Goal: Task Accomplishment & Management: Manage account settings

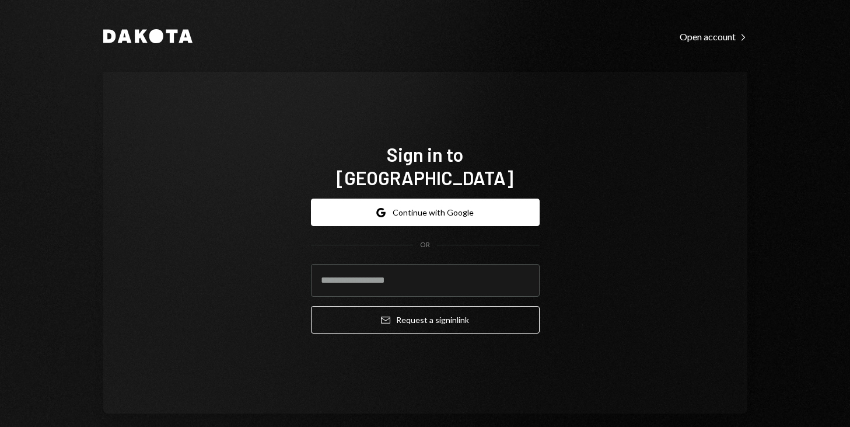
type input "**********"
click at [311, 306] on button "Email Request a sign in link" at bounding box center [425, 319] width 229 height 27
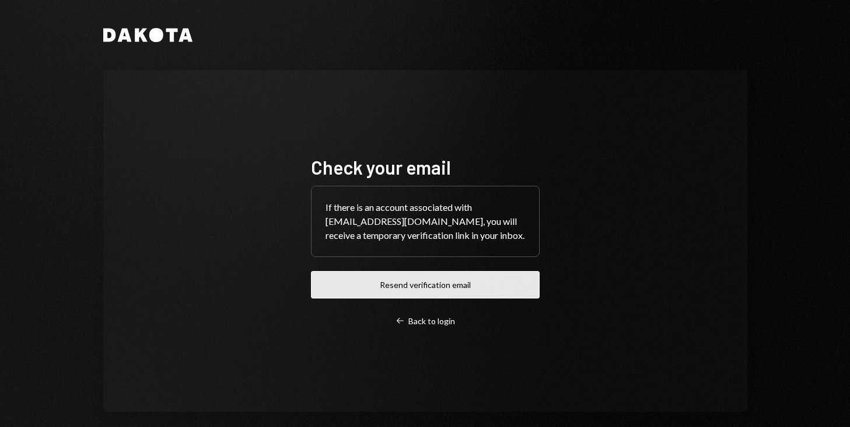
click at [417, 290] on button "Resend verification email" at bounding box center [425, 284] width 229 height 27
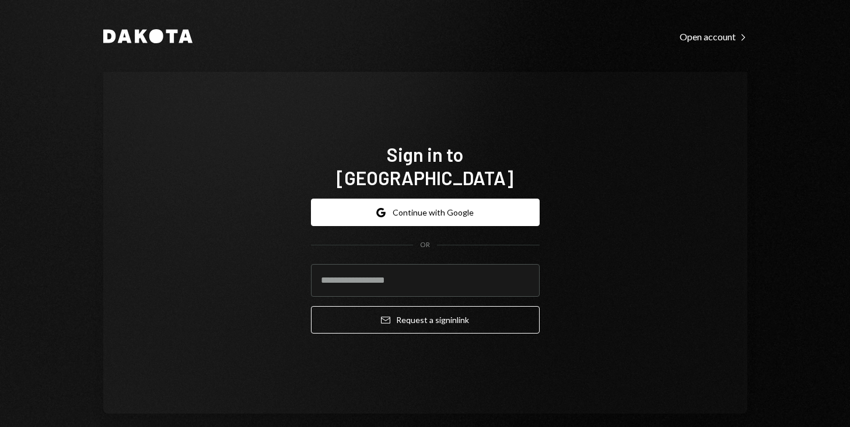
type input "**********"
click at [311, 306] on button "Email Request a sign in link" at bounding box center [425, 319] width 229 height 27
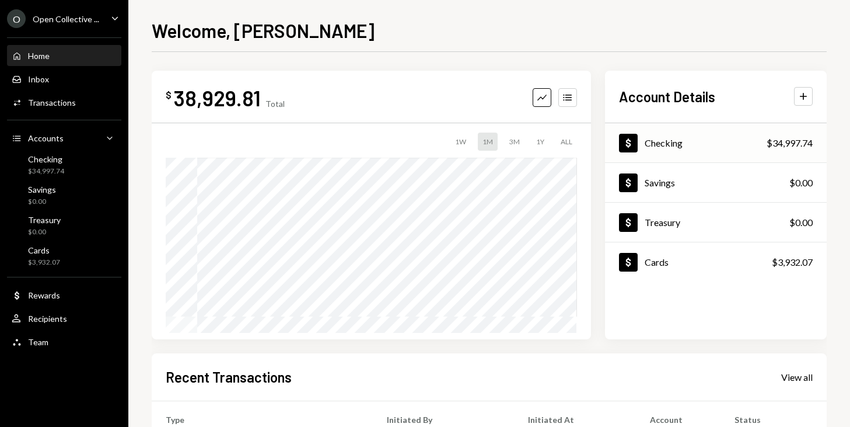
click at [691, 140] on div "Dollar Checking $34,997.74" at bounding box center [716, 143] width 222 height 38
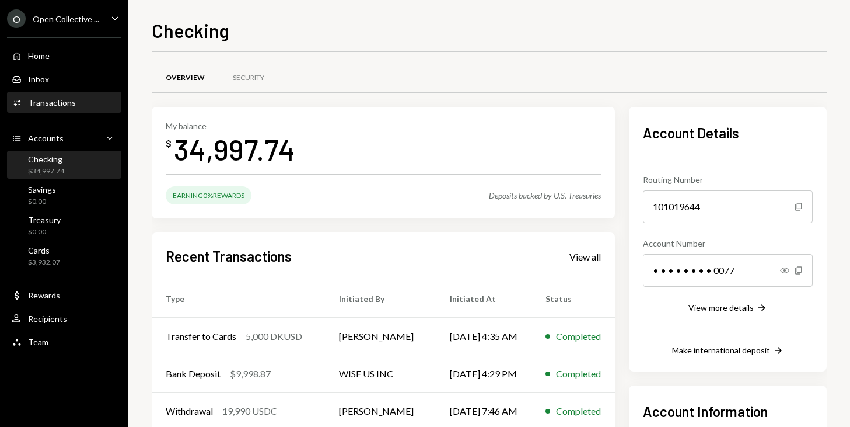
click at [49, 104] on div "Transactions" at bounding box center [52, 102] width 48 height 10
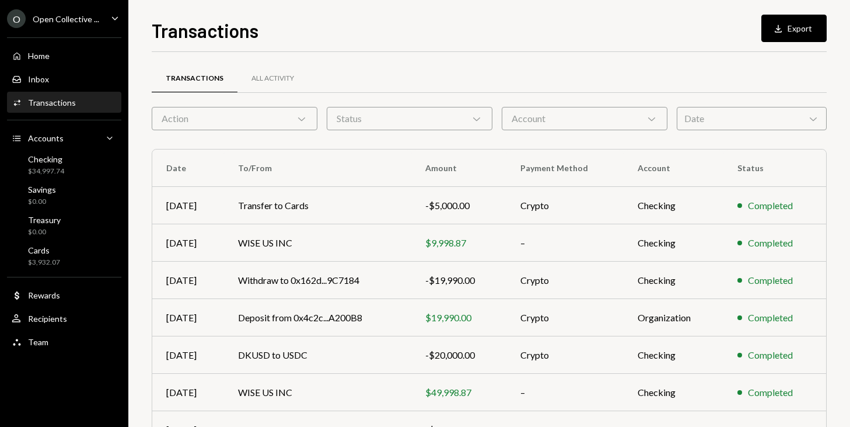
click at [639, 103] on div "Transactions All Activity" at bounding box center [489, 85] width 675 height 43
click at [639, 113] on div "Account Chevron Down" at bounding box center [585, 118] width 166 height 23
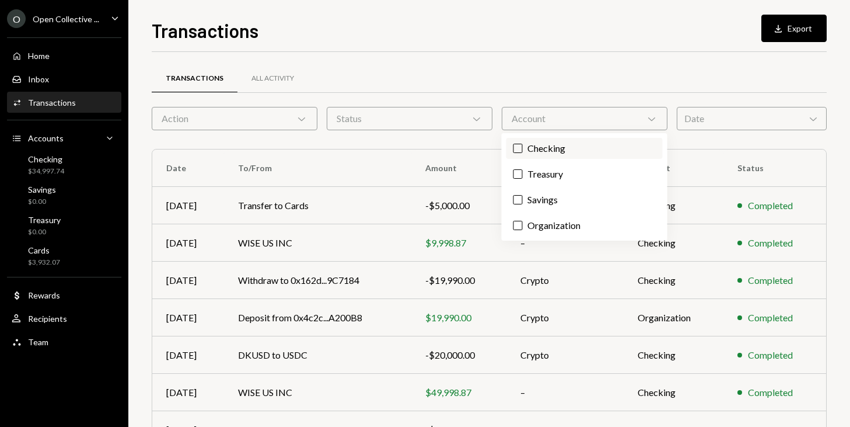
click at [585, 145] on label "Checking" at bounding box center [584, 148] width 156 height 21
click at [523, 145] on button "Checking" at bounding box center [517, 148] width 9 height 9
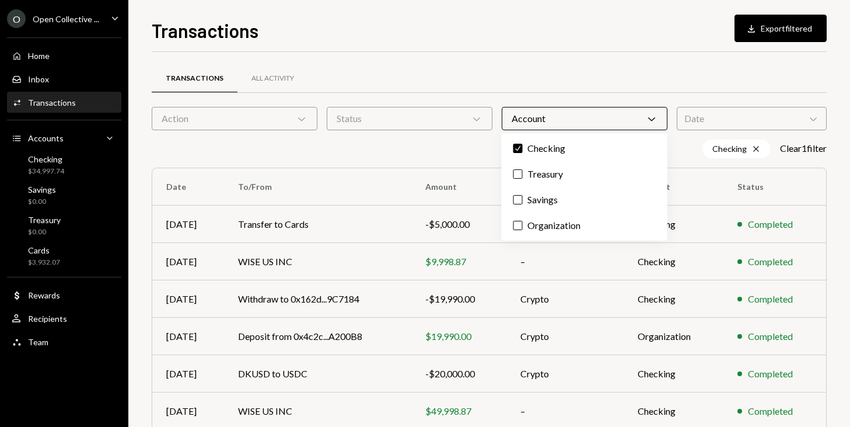
click at [652, 115] on icon "Chevron Down" at bounding box center [652, 119] width 12 height 12
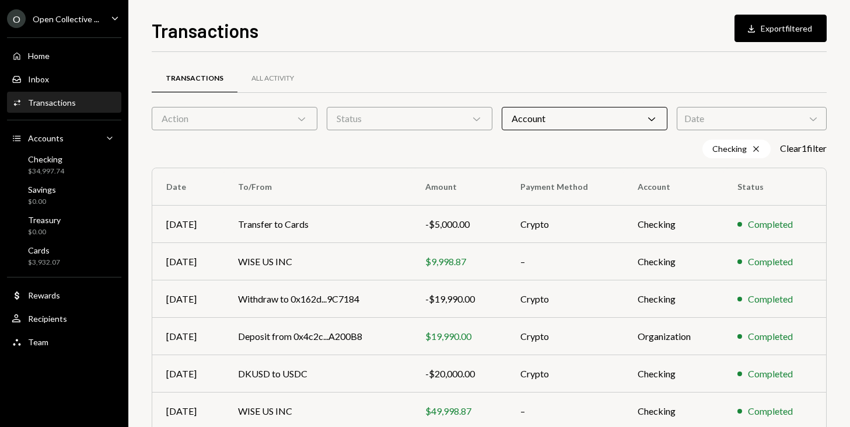
click at [738, 121] on div "Date Chevron Down" at bounding box center [752, 118] width 150 height 23
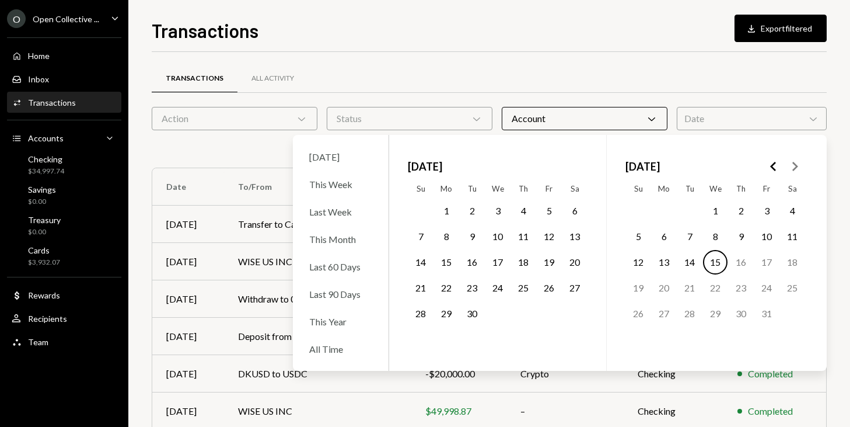
click at [453, 205] on button "1" at bounding box center [446, 210] width 25 height 25
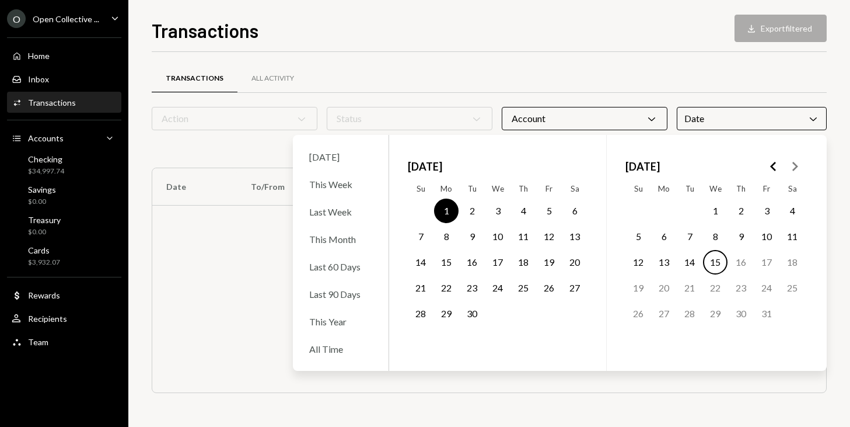
click at [472, 310] on button "30" at bounding box center [472, 313] width 25 height 25
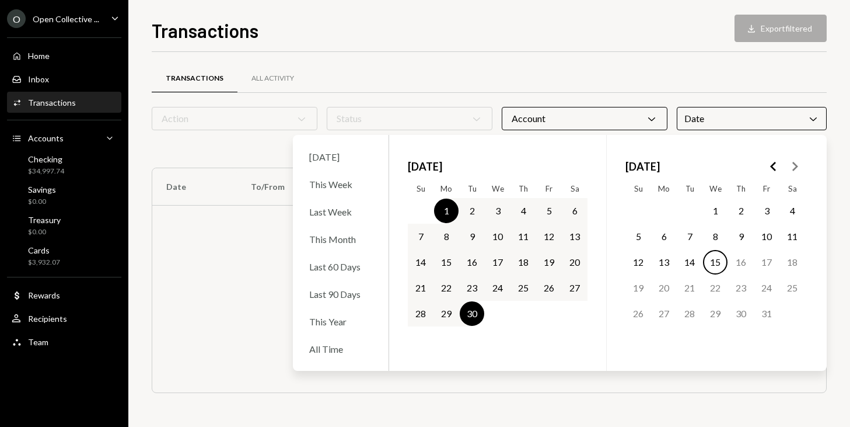
click at [655, 81] on div "Transactions All Activity" at bounding box center [489, 79] width 675 height 30
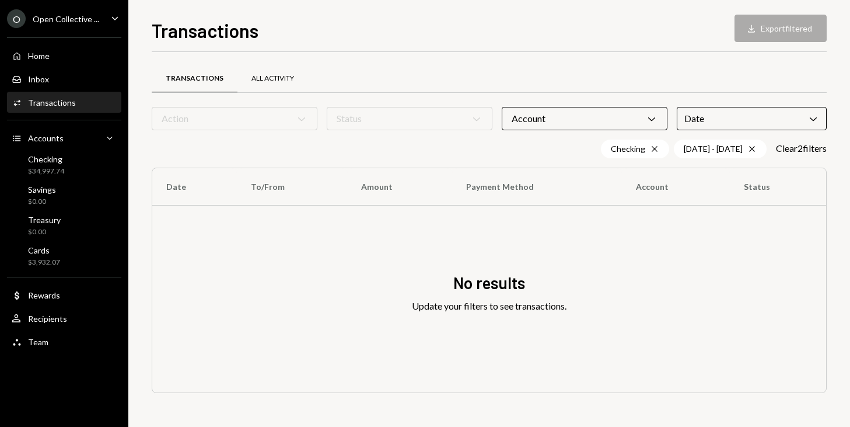
click at [279, 76] on div "All Activity" at bounding box center [272, 79] width 43 height 10
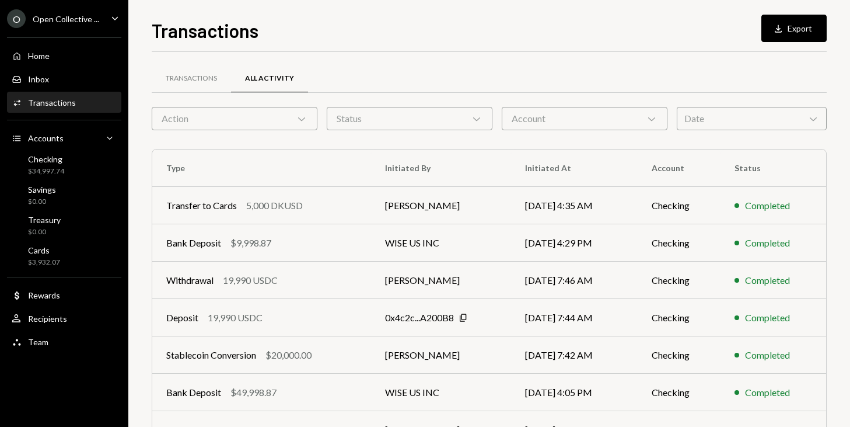
click at [651, 117] on icon "Chevron Down" at bounding box center [652, 119] width 12 height 12
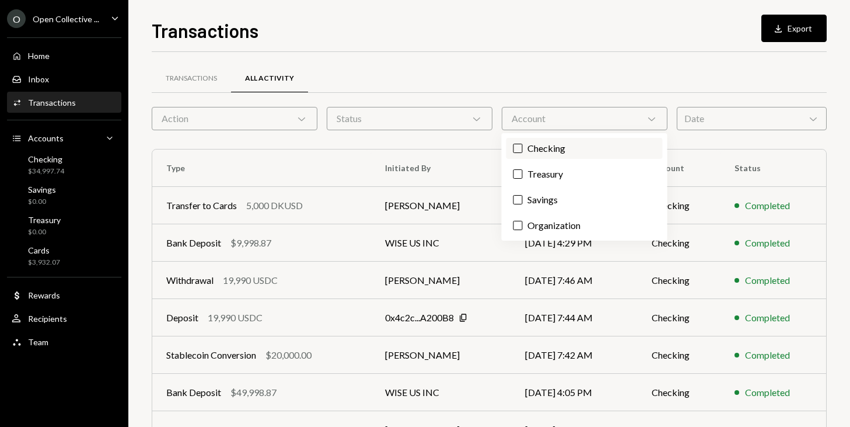
click at [585, 140] on label "Checking" at bounding box center [584, 148] width 156 height 21
click at [523, 144] on button "Checking" at bounding box center [517, 148] width 9 height 9
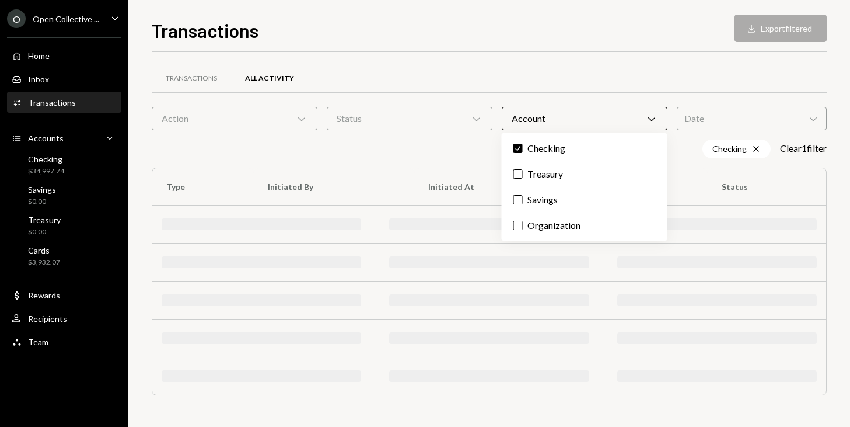
click at [730, 131] on div "Transactions All Activity Action Chevron Down Status Chevron Down Account Chevr…" at bounding box center [489, 245] width 675 height 348
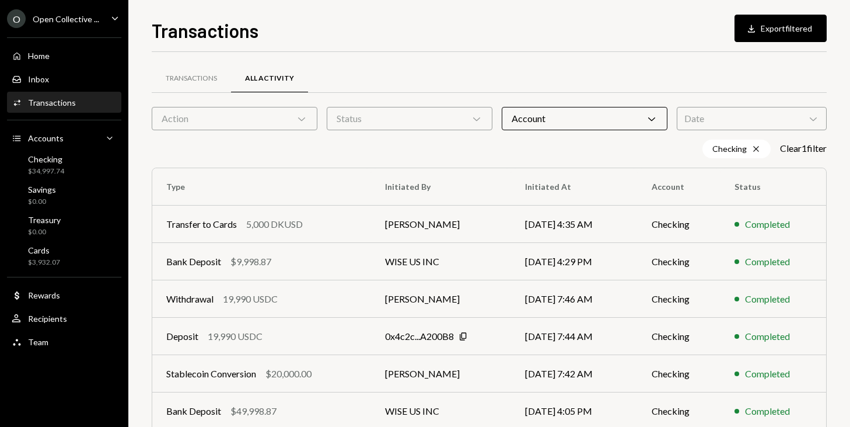
click at [726, 123] on div "Date Chevron Down" at bounding box center [752, 118] width 150 height 23
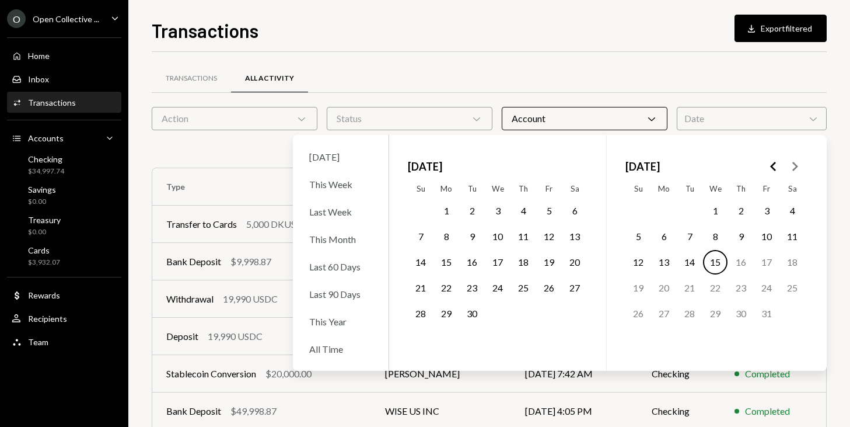
click at [450, 210] on button "1" at bounding box center [446, 210] width 25 height 25
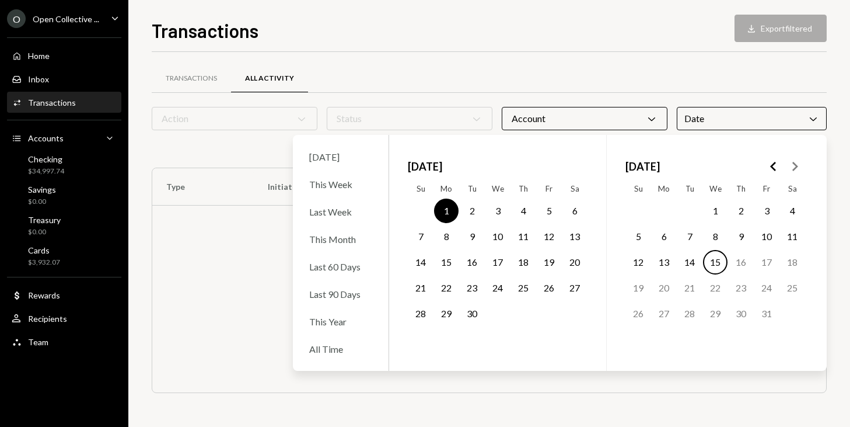
click at [470, 312] on button "30" at bounding box center [472, 313] width 25 height 25
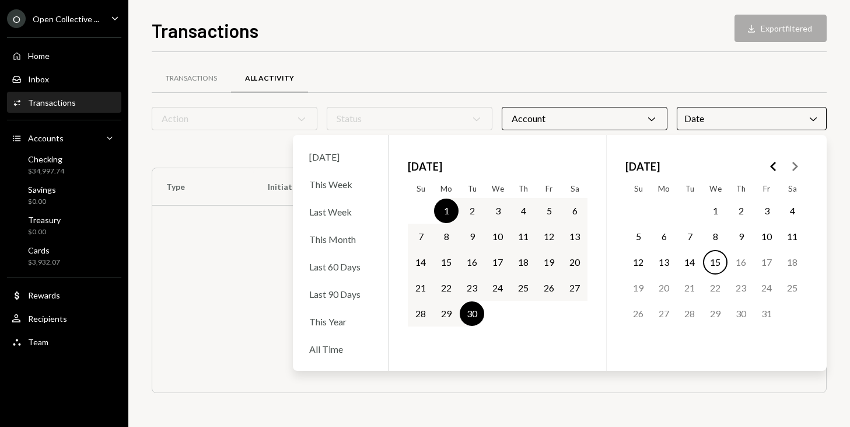
click at [500, 99] on div "Transactions All Activity" at bounding box center [489, 85] width 675 height 43
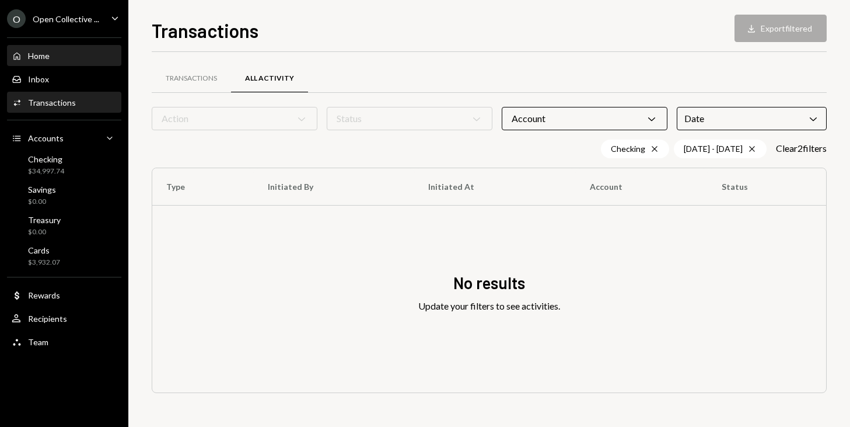
click at [62, 63] on div "Home Home" at bounding box center [64, 56] width 105 height 20
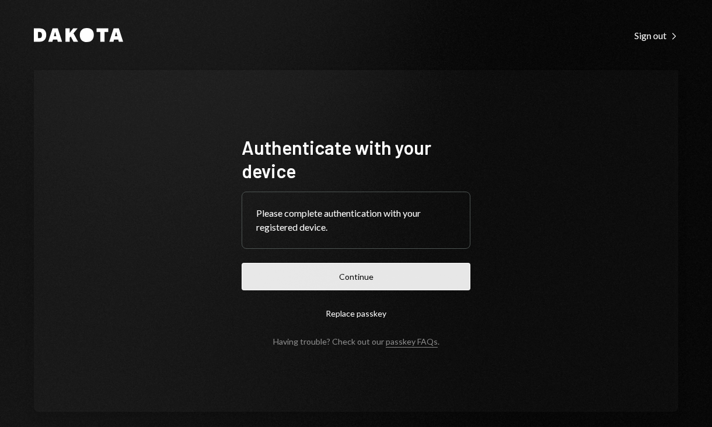
click at [351, 279] on button "Continue" at bounding box center [356, 276] width 229 height 27
